Goal: Navigation & Orientation: Find specific page/section

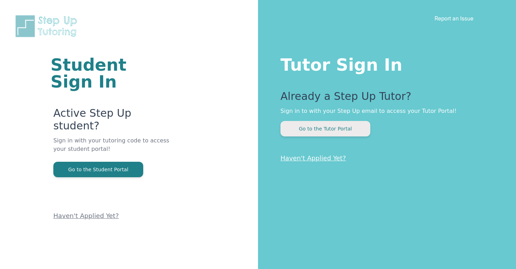
click at [308, 126] on button "Go to the Tutor Portal" at bounding box center [326, 128] width 90 height 15
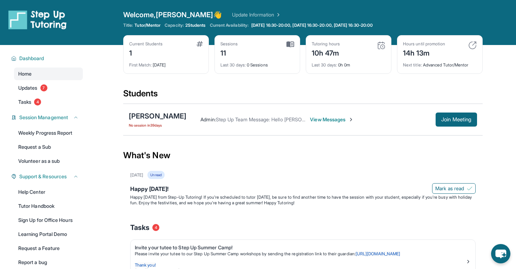
click at [329, 119] on span "View Messages" at bounding box center [332, 119] width 44 height 7
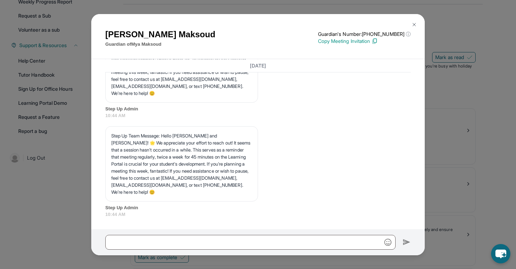
scroll to position [136, 0]
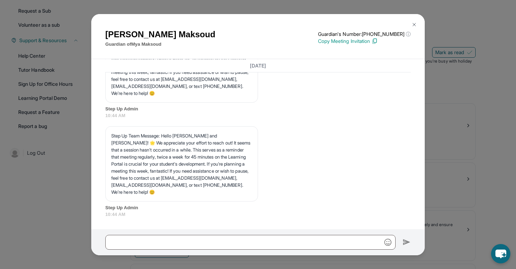
click at [418, 25] on button at bounding box center [414, 25] width 14 height 14
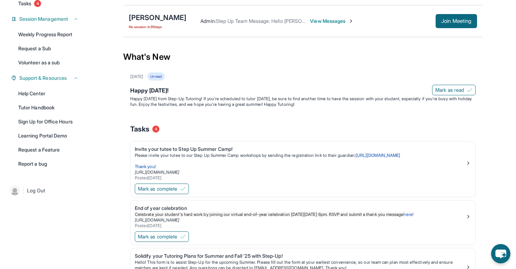
scroll to position [0, 0]
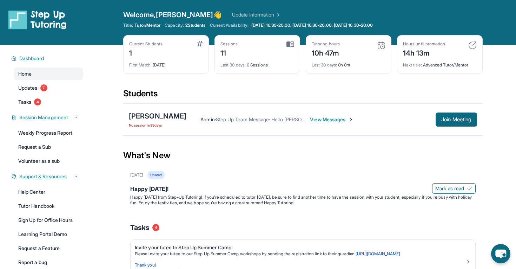
click at [330, 120] on span "View Messages" at bounding box center [332, 119] width 44 height 7
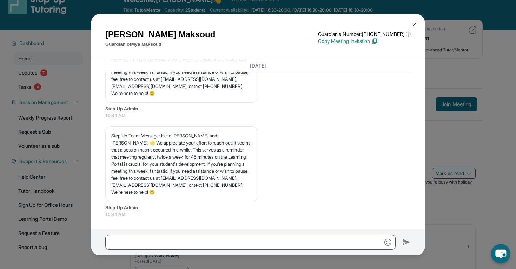
scroll to position [30, 0]
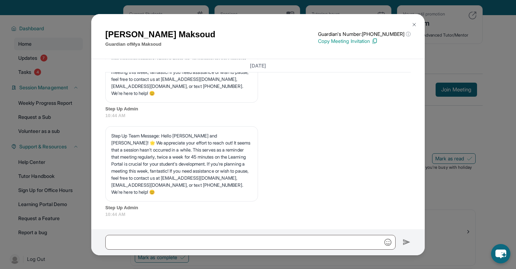
click at [428, 101] on div "[PERSON_NAME] Guardian of [PERSON_NAME] Guardian's Number: [PHONE_NUMBER] ⓘ Thi…" at bounding box center [258, 134] width 516 height 269
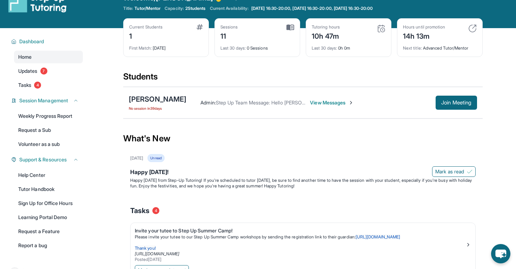
scroll to position [0, 0]
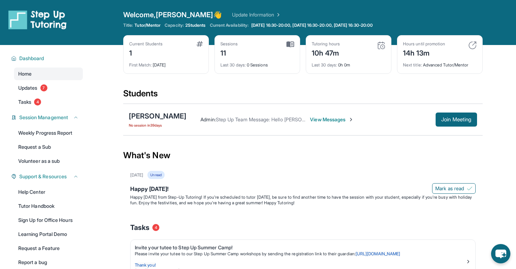
click at [242, 13] on link "Update Information" at bounding box center [256, 14] width 49 height 7
click at [274, 16] on img at bounding box center [277, 14] width 7 height 7
click at [35, 85] on span "Updates" at bounding box center [27, 87] width 19 height 7
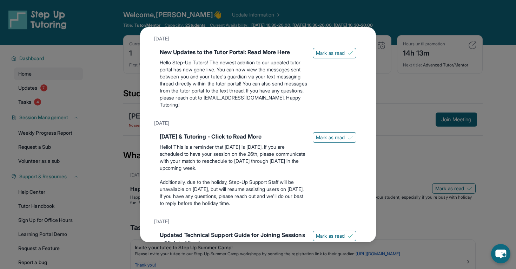
scroll to position [495, 0]
click at [80, 125] on div "Updates [DATE] Happy [DATE]! Happy [DATE] from Step-Up Tutoring! If you're sche…" at bounding box center [258, 134] width 516 height 269
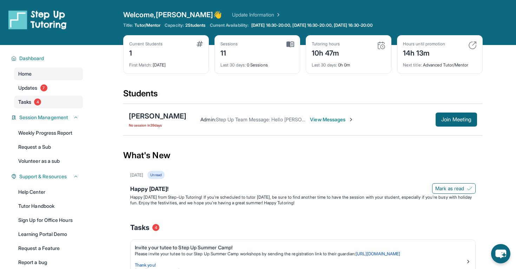
click at [20, 100] on span "Tasks" at bounding box center [24, 101] width 13 height 7
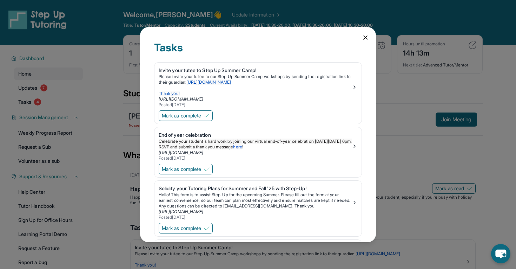
click at [363, 36] on icon at bounding box center [365, 37] width 7 height 7
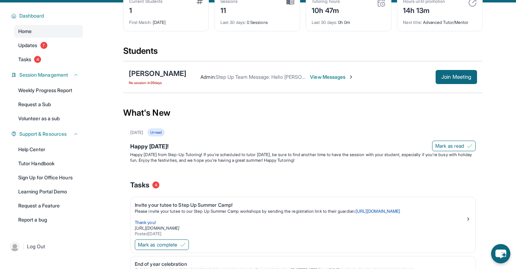
scroll to position [0, 0]
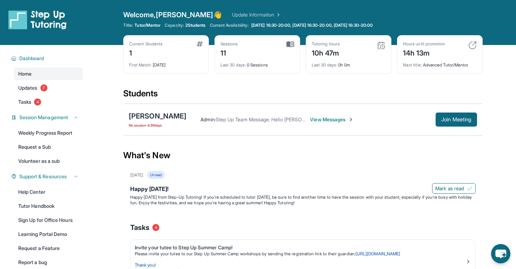
click at [274, 15] on img at bounding box center [277, 14] width 7 height 7
click at [47, 158] on link "Volunteer as a sub" at bounding box center [48, 161] width 69 height 13
click at [54, 162] on link "Volunteer as a sub" at bounding box center [48, 161] width 69 height 13
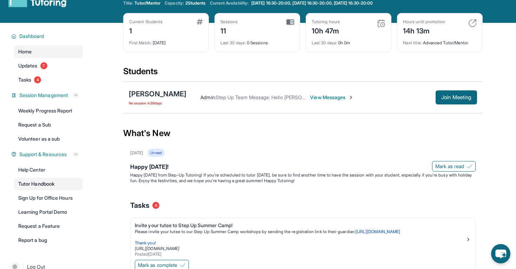
scroll to position [26, 0]
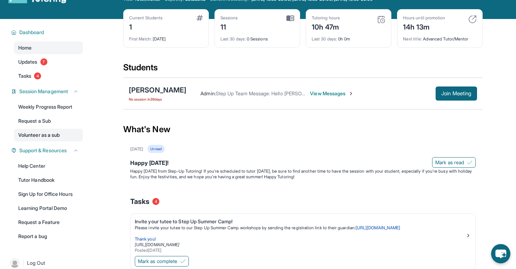
click at [59, 131] on link "Volunteer as a sub" at bounding box center [48, 135] width 69 height 13
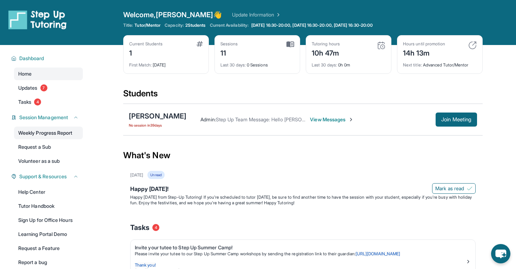
click at [53, 136] on link "Weekly Progress Report" at bounding box center [48, 132] width 69 height 13
